Goal: Find contact information: Find contact information

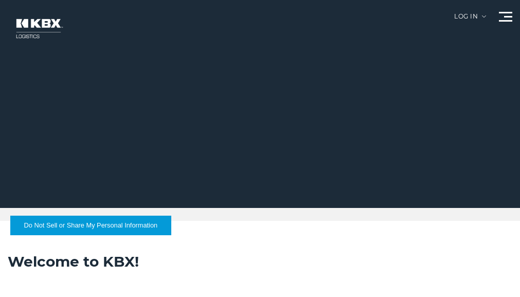
click at [202, 88] on div at bounding box center [263, 104] width 527 height 208
click at [500, 13] on span at bounding box center [505, 13] width 13 height 2
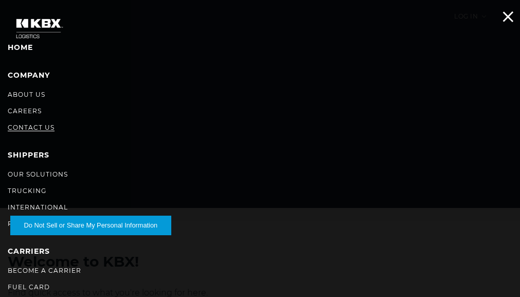
click at [38, 124] on link "Contact Us" at bounding box center [31, 127] width 47 height 8
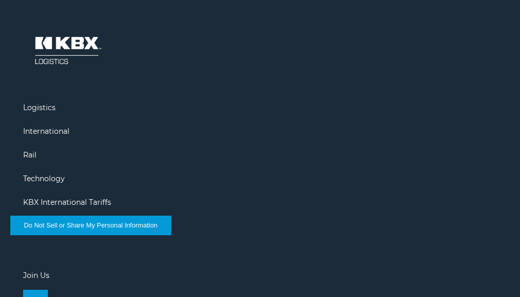
scroll to position [1148, 0]
